Goal: Task Accomplishment & Management: Manage account settings

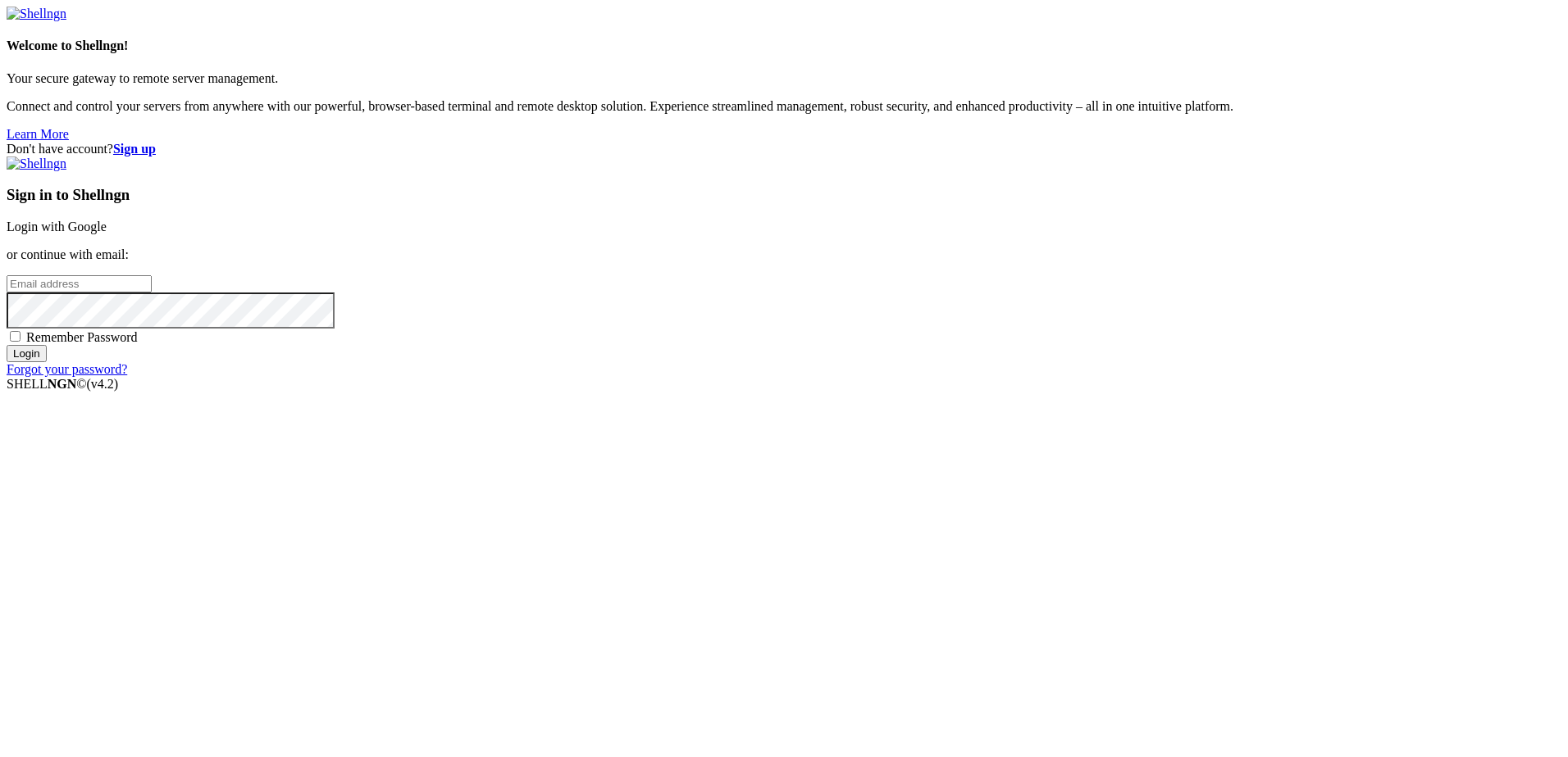
drag, startPoint x: 0, startPoint y: 0, endPoint x: 948, endPoint y: 308, distance: 996.8
click at [107, 234] on link "Login with Google" at bounding box center [57, 227] width 100 height 14
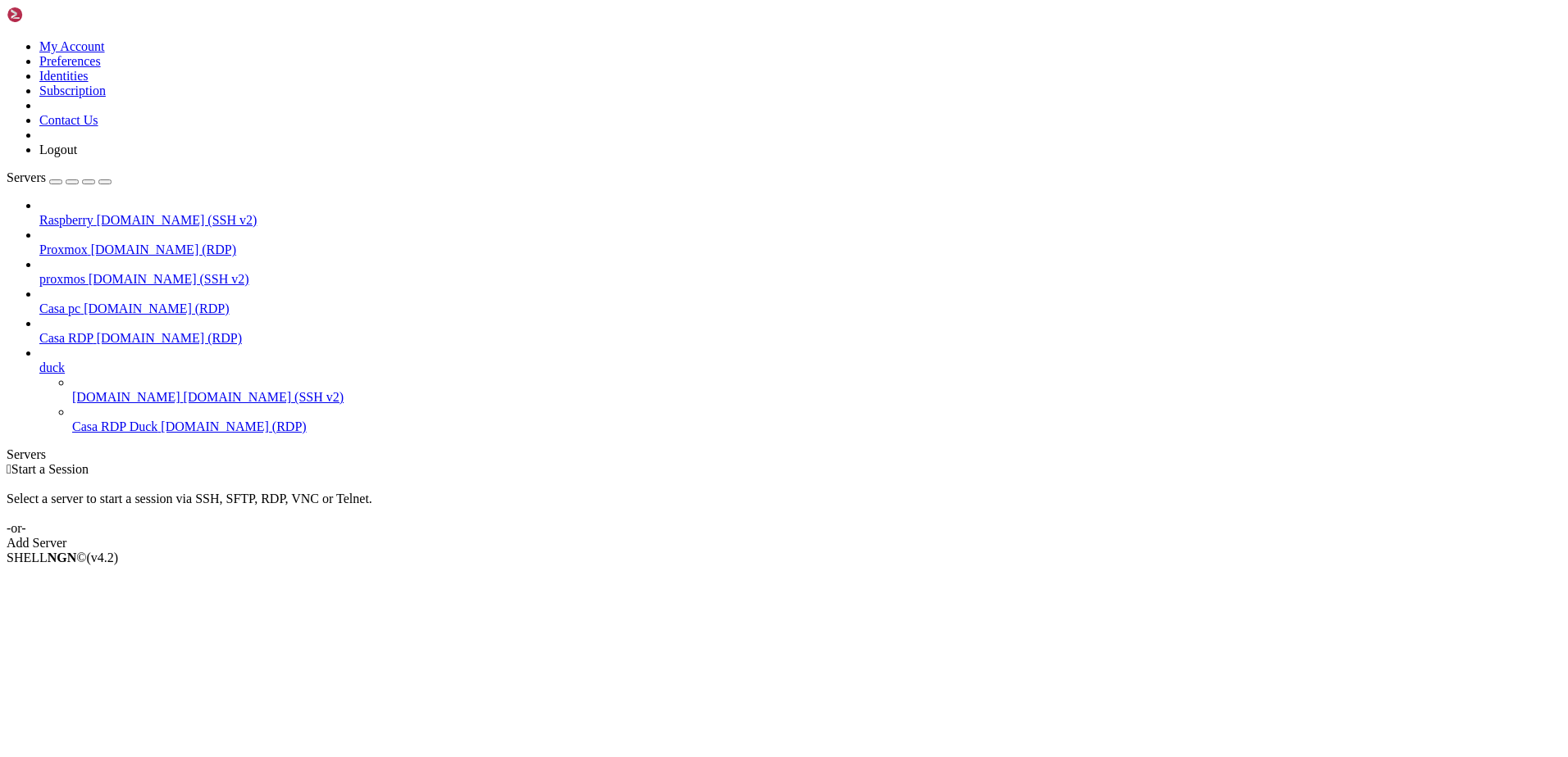
click at [119, 331] on span "[DOMAIN_NAME] (RDP)" at bounding box center [169, 338] width 145 height 14
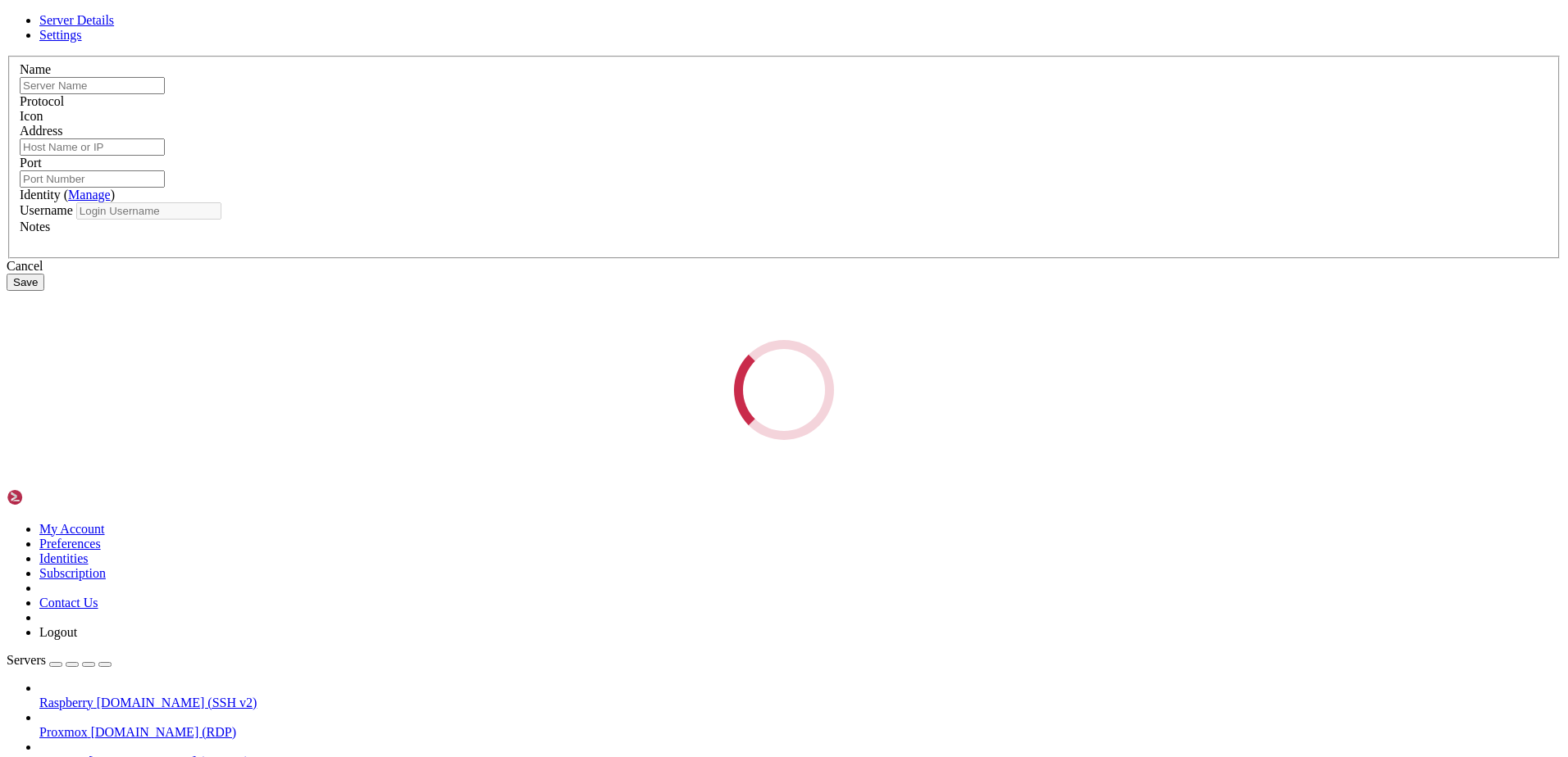
type input "Casa RDP"
type input "[DOMAIN_NAME]"
type input "7003"
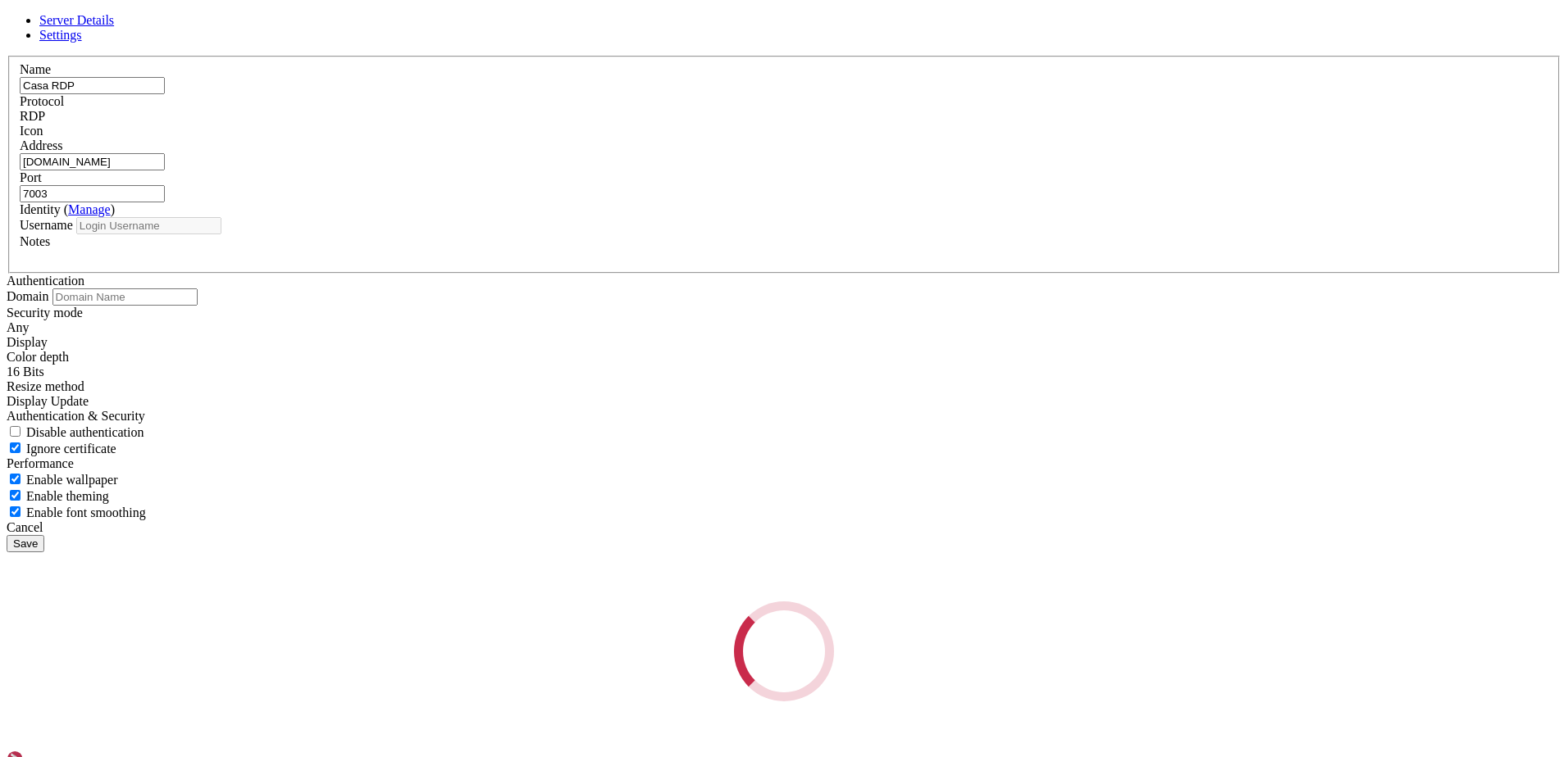
type input "wolftora"
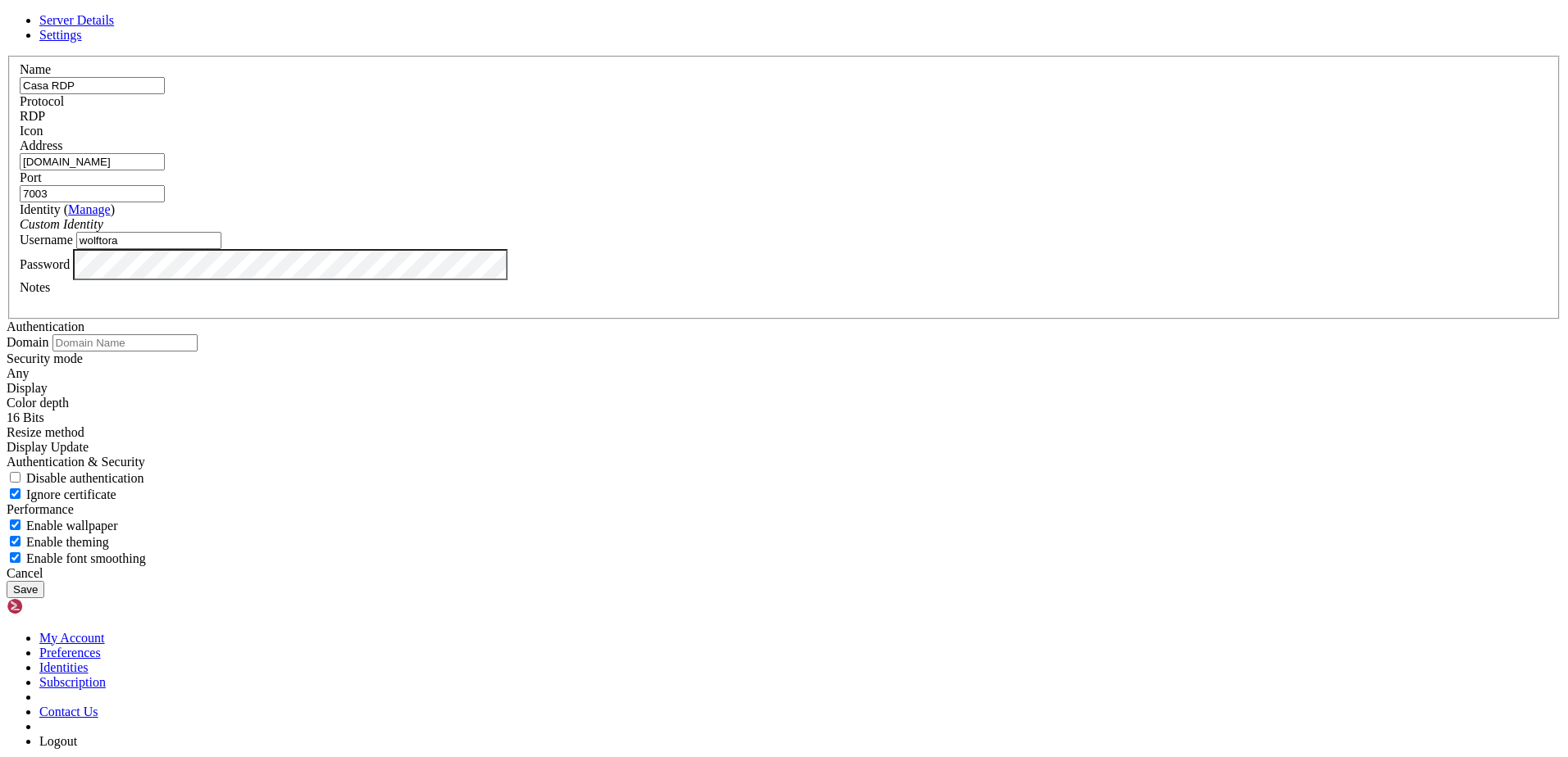
click at [111, 217] on link "Manage" at bounding box center [89, 210] width 43 height 14
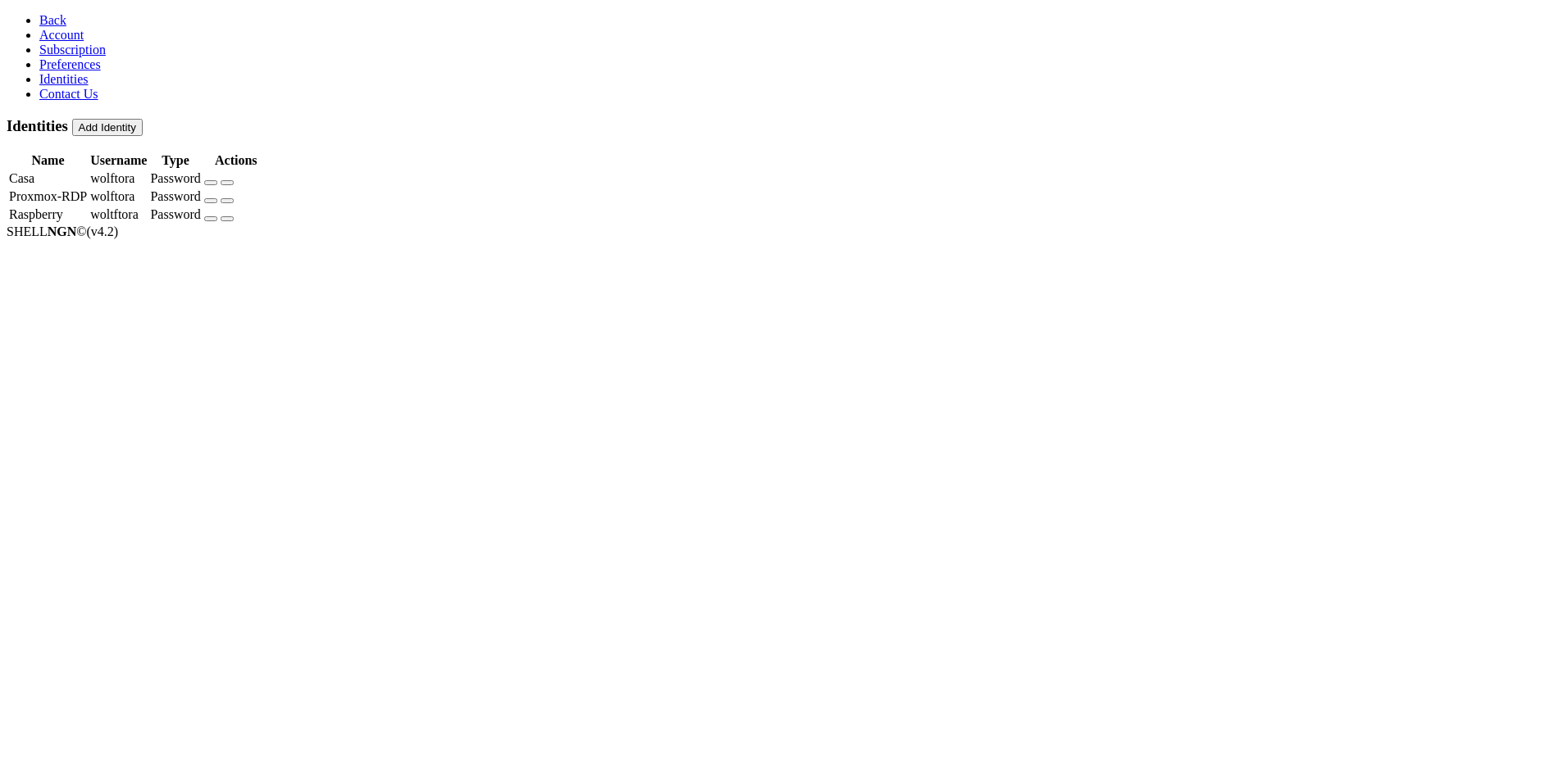
click at [62, 71] on span "Preferences" at bounding box center [70, 64] width 62 height 14
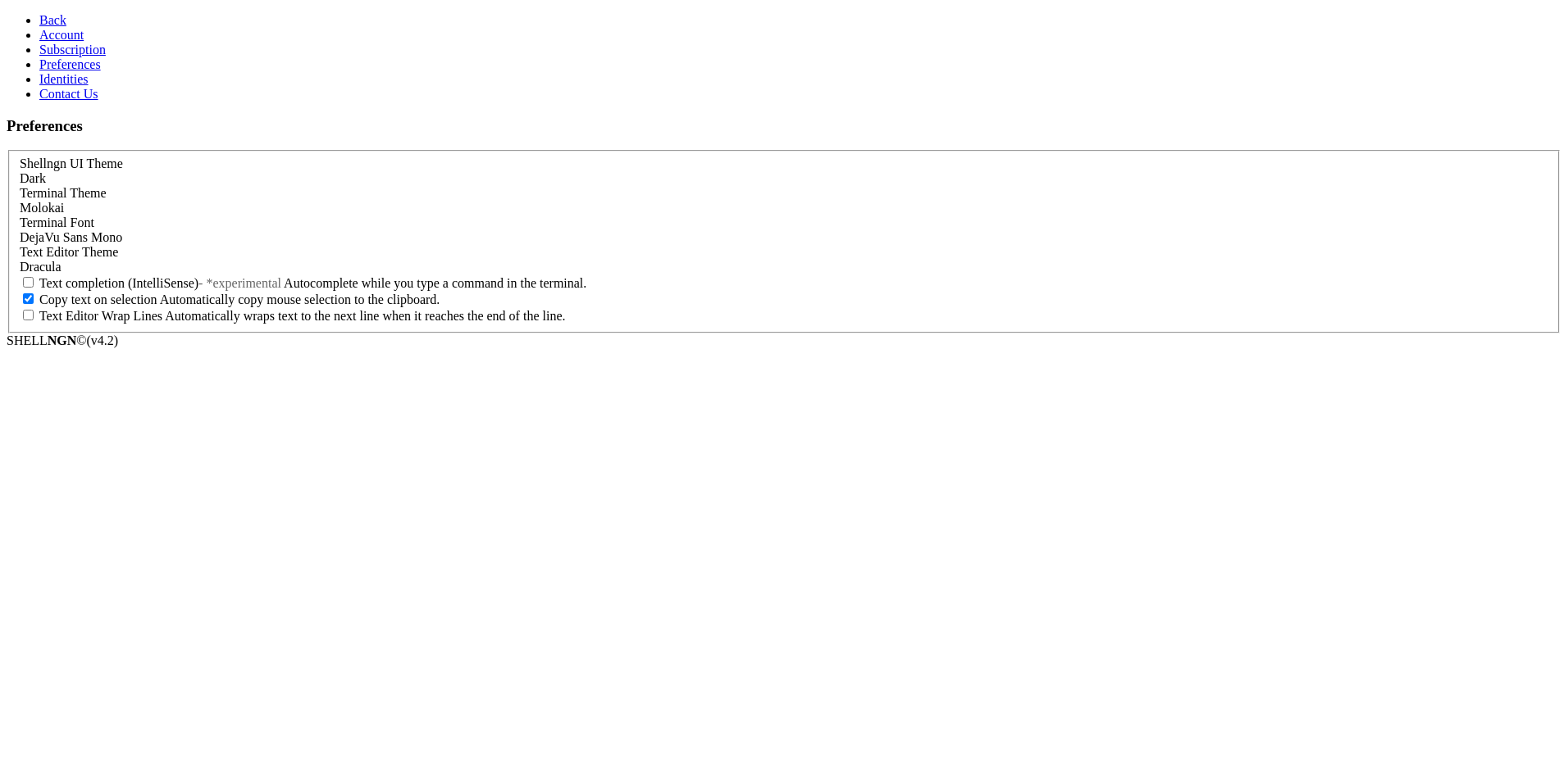
click at [79, 57] on span "Subscription" at bounding box center [72, 50] width 66 height 14
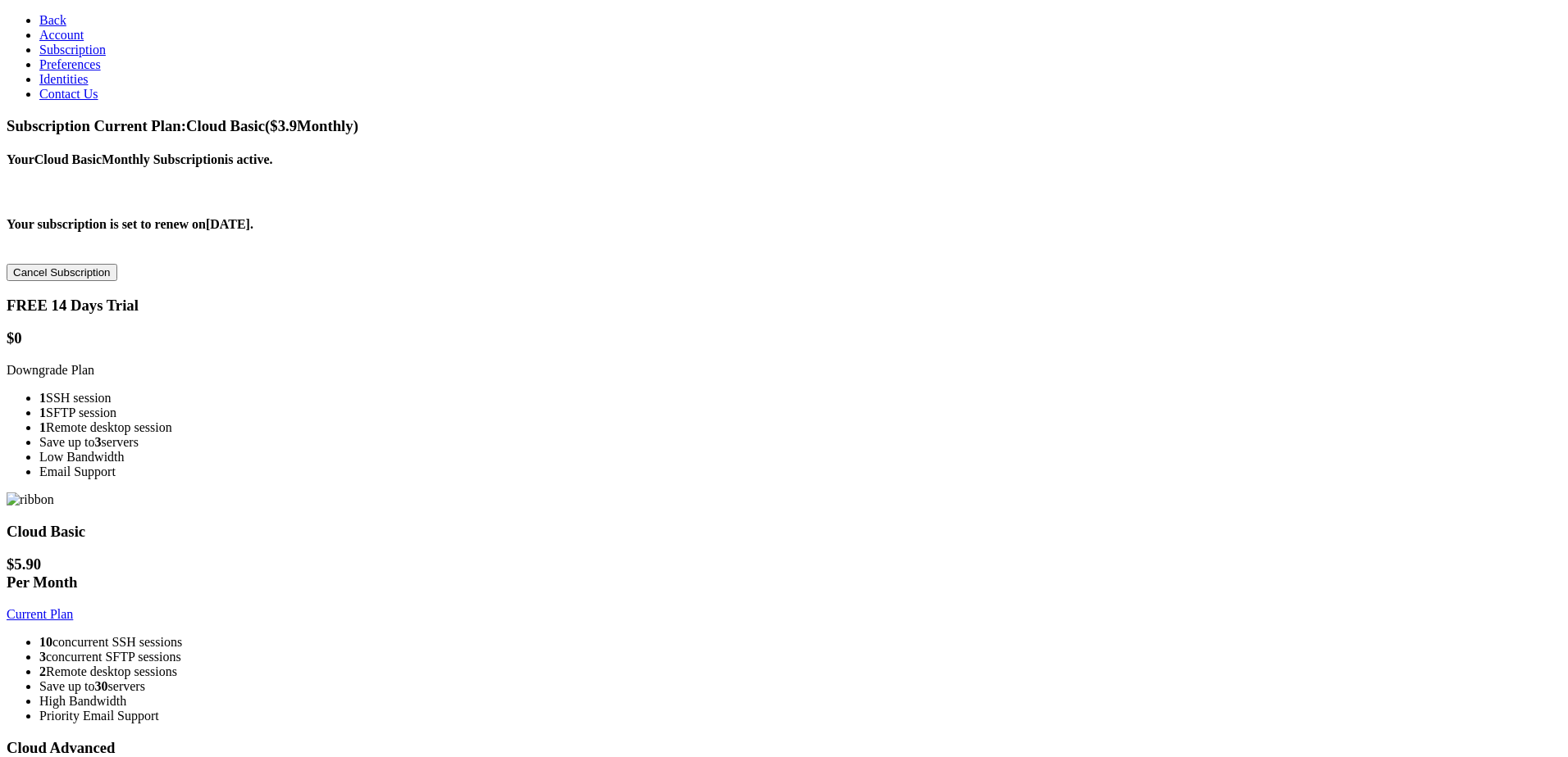
click at [40, 71] on icon at bounding box center [40, 64] width 0 height 14
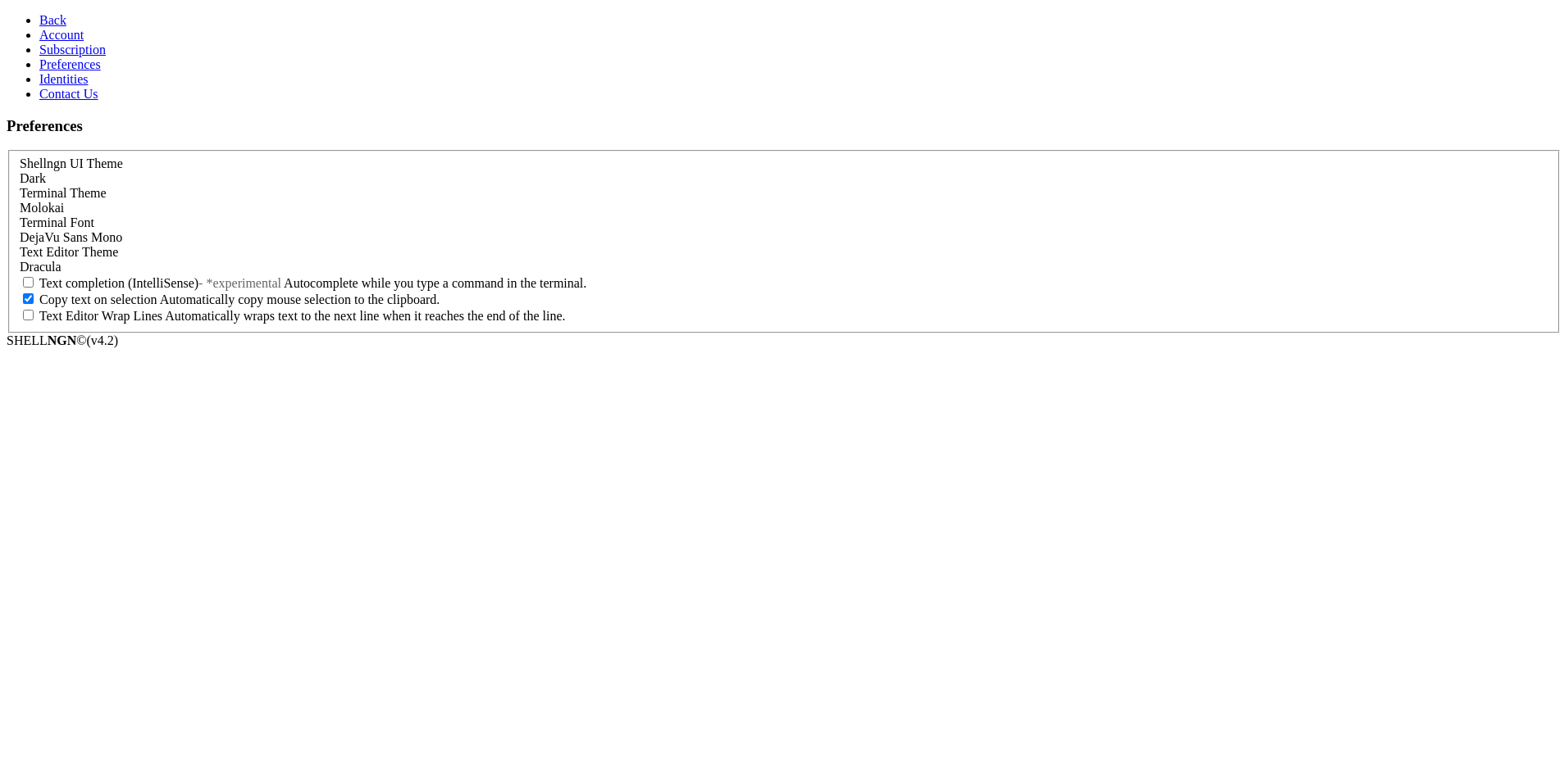
click at [40, 22] on span "Back" at bounding box center [52, 20] width 27 height 14
